Goal: Task Accomplishment & Management: Manage account settings

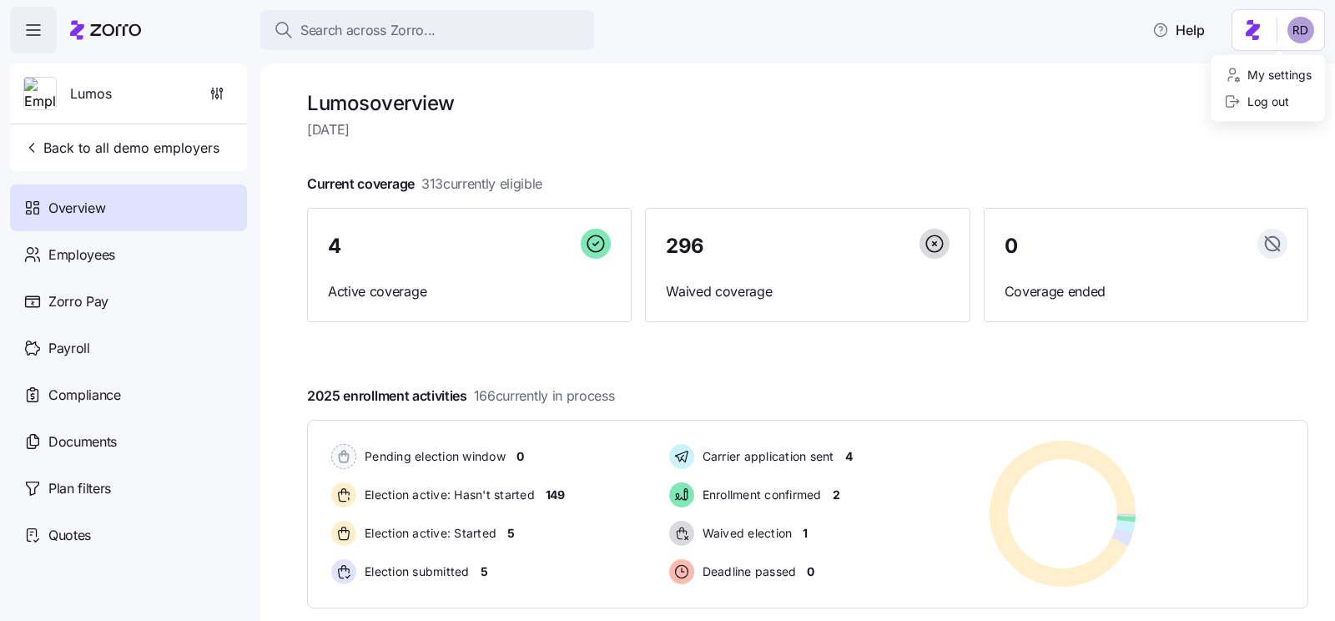
click at [1315, 28] on html "Search across Zorro... Help Lumos Back to all demo employers Overview Employees…" at bounding box center [667, 305] width 1335 height 611
click at [1260, 103] on div "Log out" at bounding box center [1256, 102] width 65 height 18
